Goal: Book appointment/travel/reservation

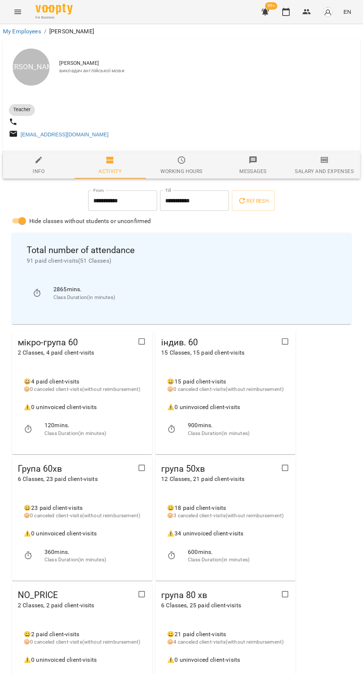
click at [286, 12] on icon "button" at bounding box center [286, 11] width 9 height 9
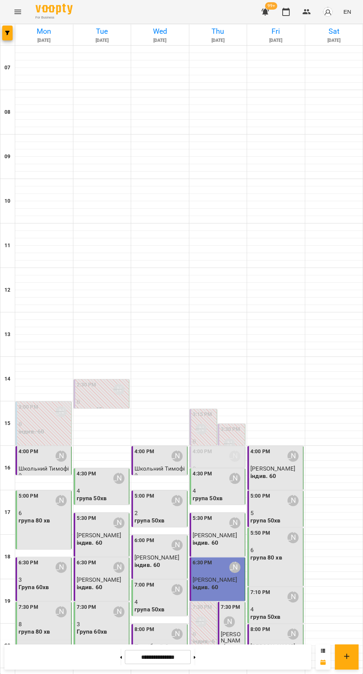
scroll to position [72, 0]
click at [174, 657] on input "**********" at bounding box center [158, 657] width 66 height 14
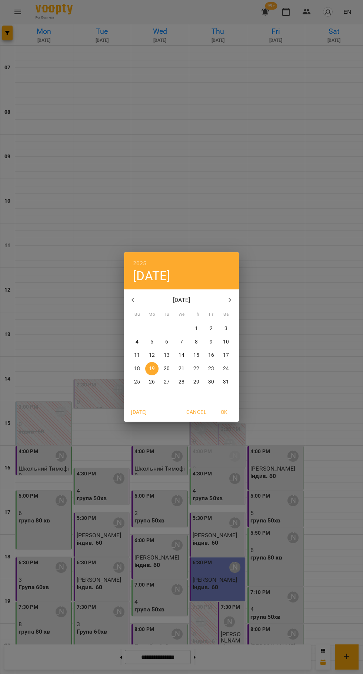
click at [230, 300] on icon "button" at bounding box center [230, 300] width 9 height 9
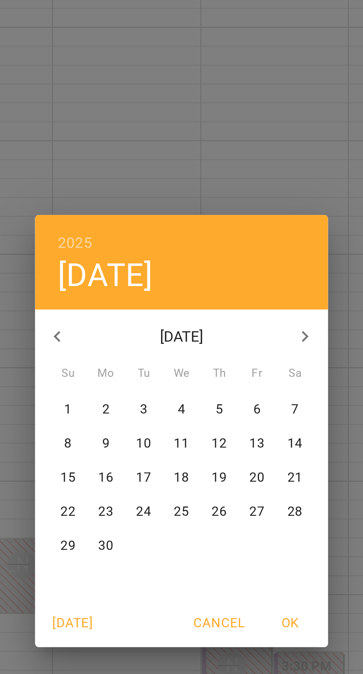
click at [228, 299] on icon "button" at bounding box center [230, 300] width 9 height 9
click at [230, 300] on icon "button" at bounding box center [230, 300] width 9 height 9
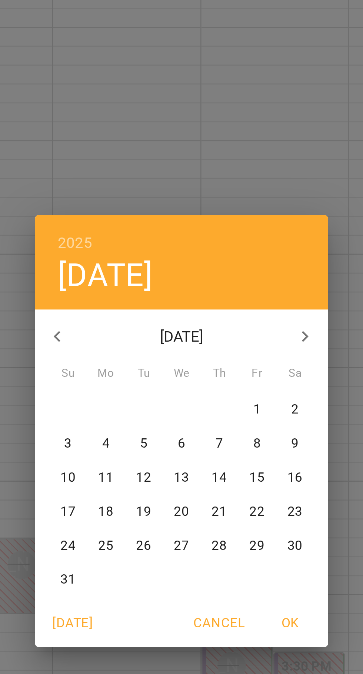
click at [233, 301] on icon "button" at bounding box center [230, 300] width 9 height 9
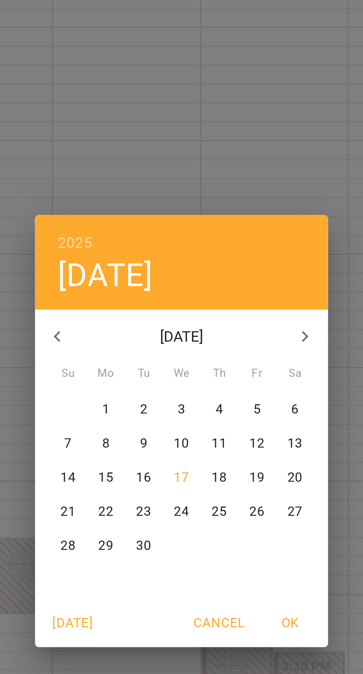
click at [184, 354] on p "17" at bounding box center [182, 355] width 6 height 7
type input "**********"
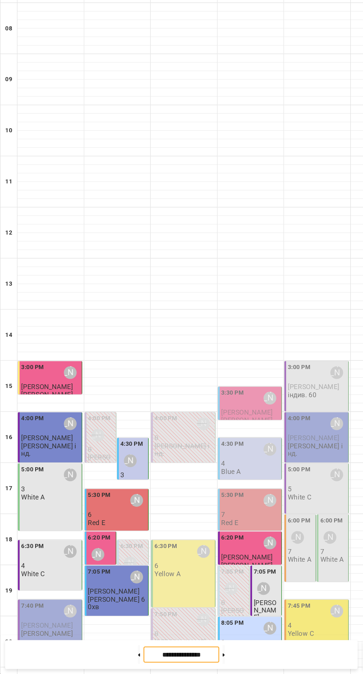
scroll to position [0, 0]
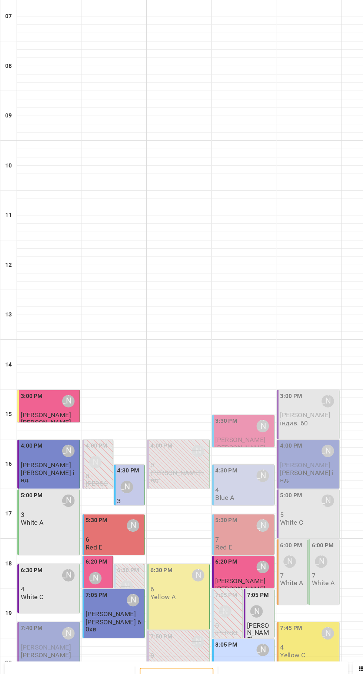
click at [162, 559] on div "6:30 PM [PERSON_NAME] 6 Yellow A" at bounding box center [159, 574] width 51 height 31
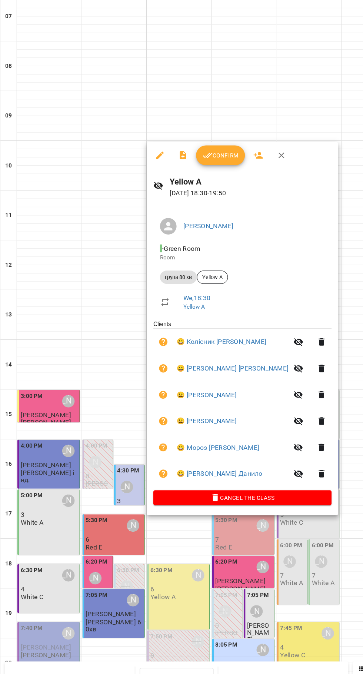
click at [197, 194] on span "Confirm" at bounding box center [197, 191] width 32 height 9
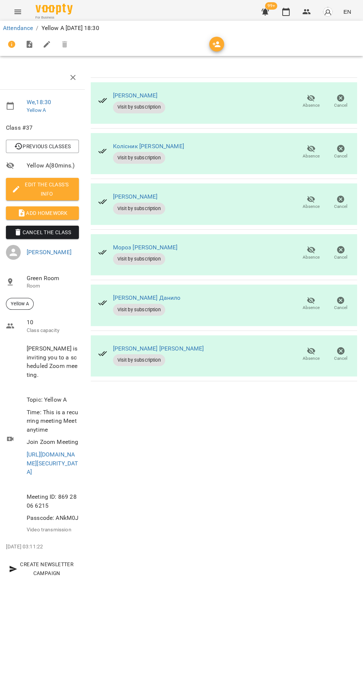
click at [268, 12] on icon "button" at bounding box center [265, 12] width 7 height 7
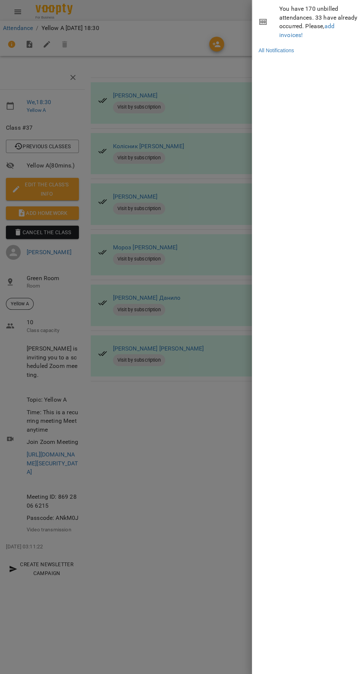
click at [213, 555] on div at bounding box center [181, 337] width 363 height 674
